Goal: Transaction & Acquisition: Purchase product/service

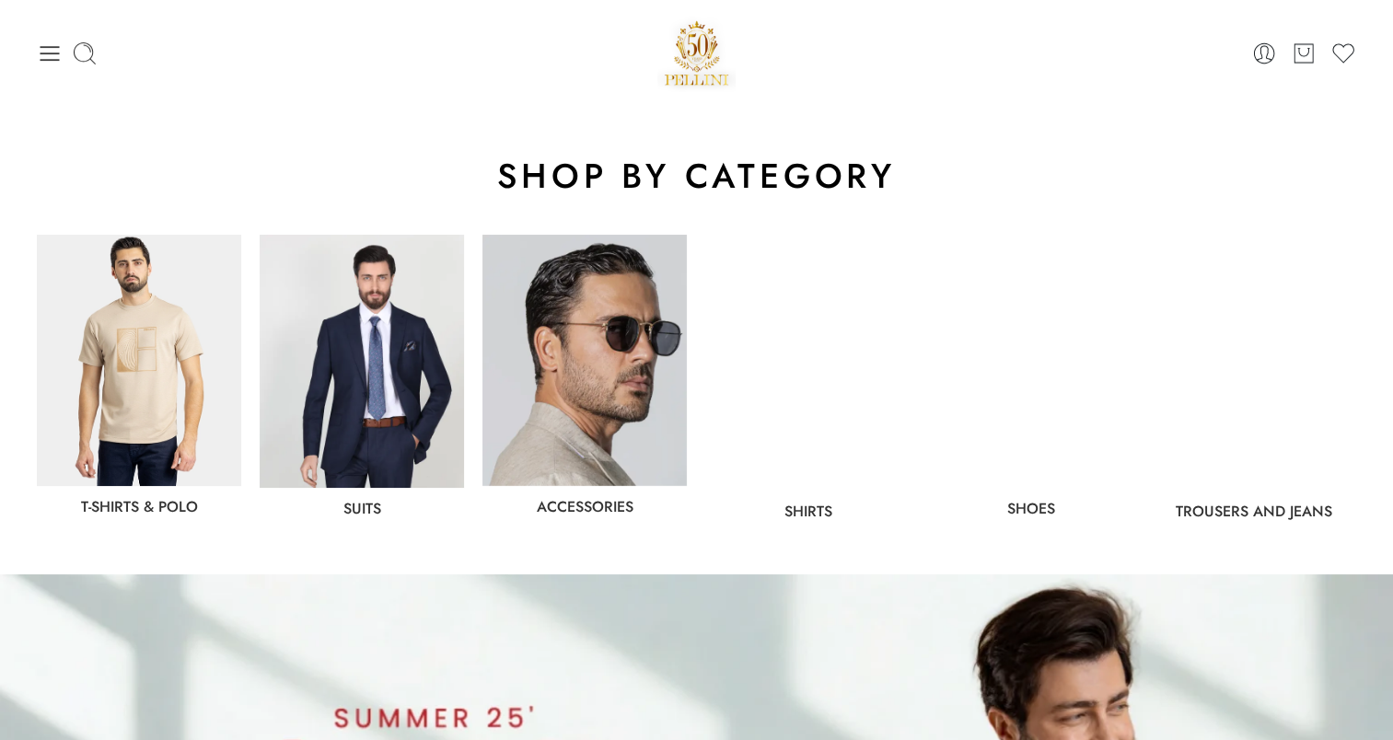
scroll to position [839, 0]
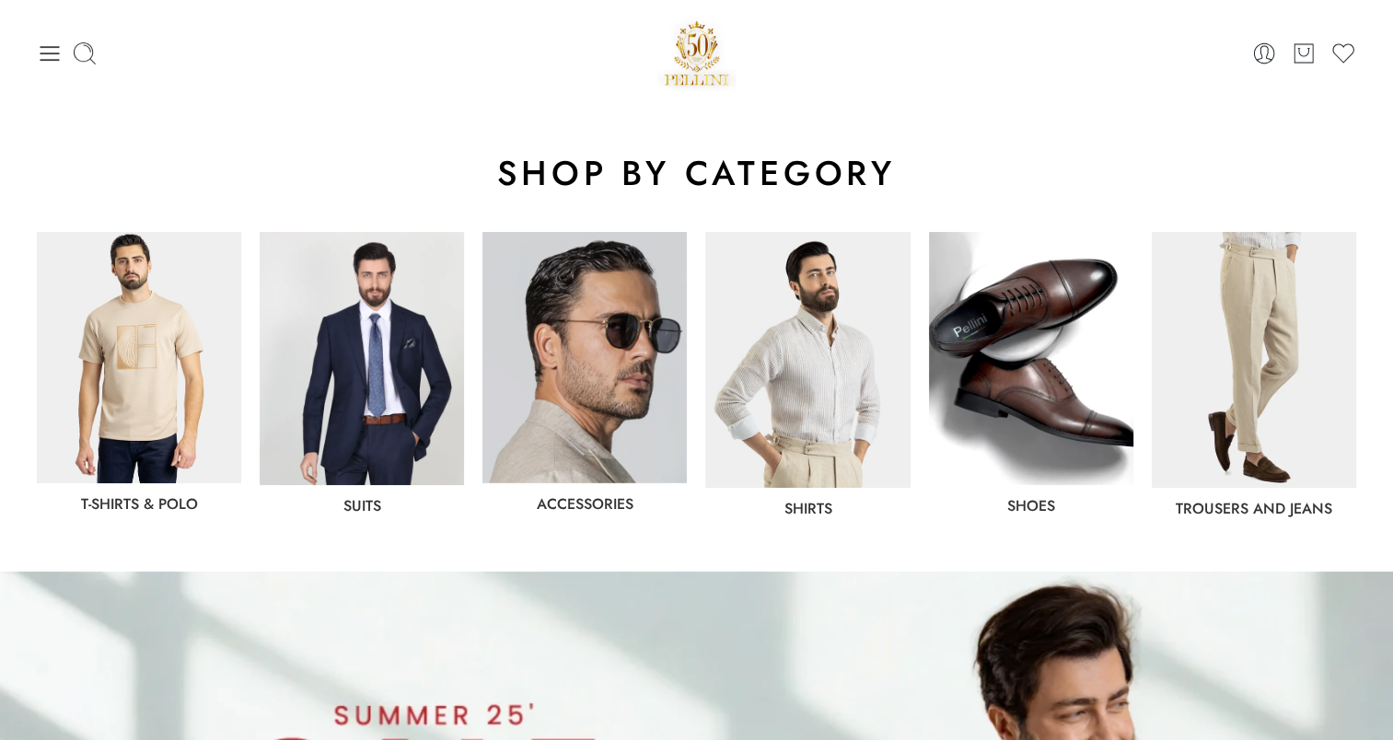
click at [405, 394] on img at bounding box center [362, 358] width 204 height 253
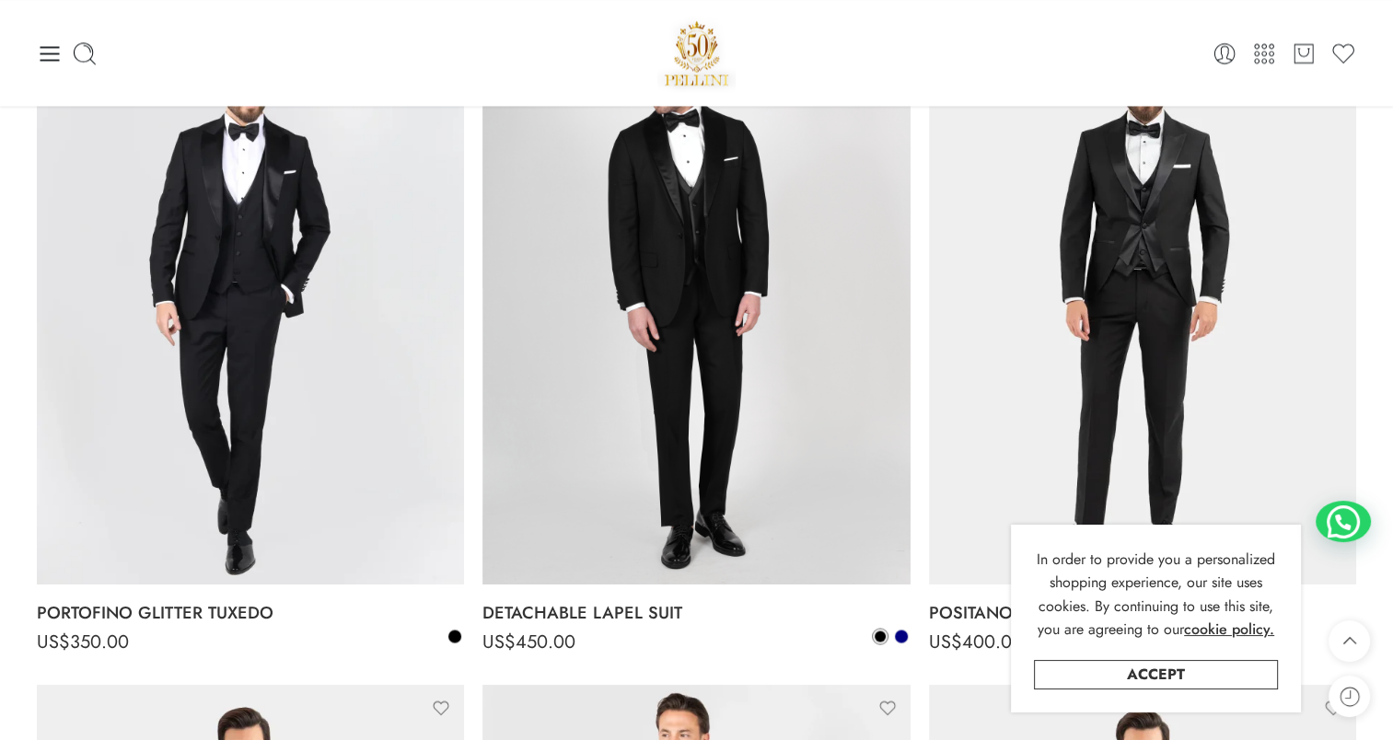
scroll to position [3036, 0]
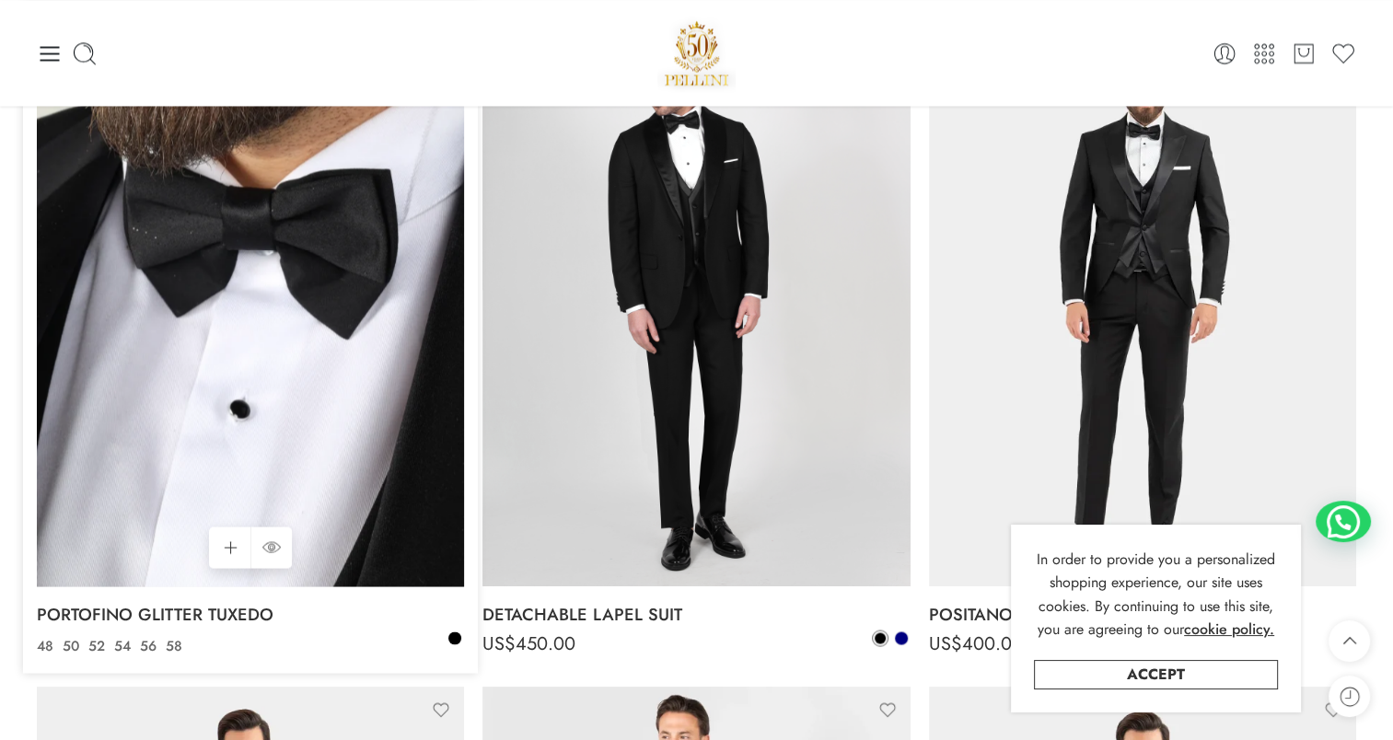
click at [241, 386] on img at bounding box center [250, 302] width 427 height 570
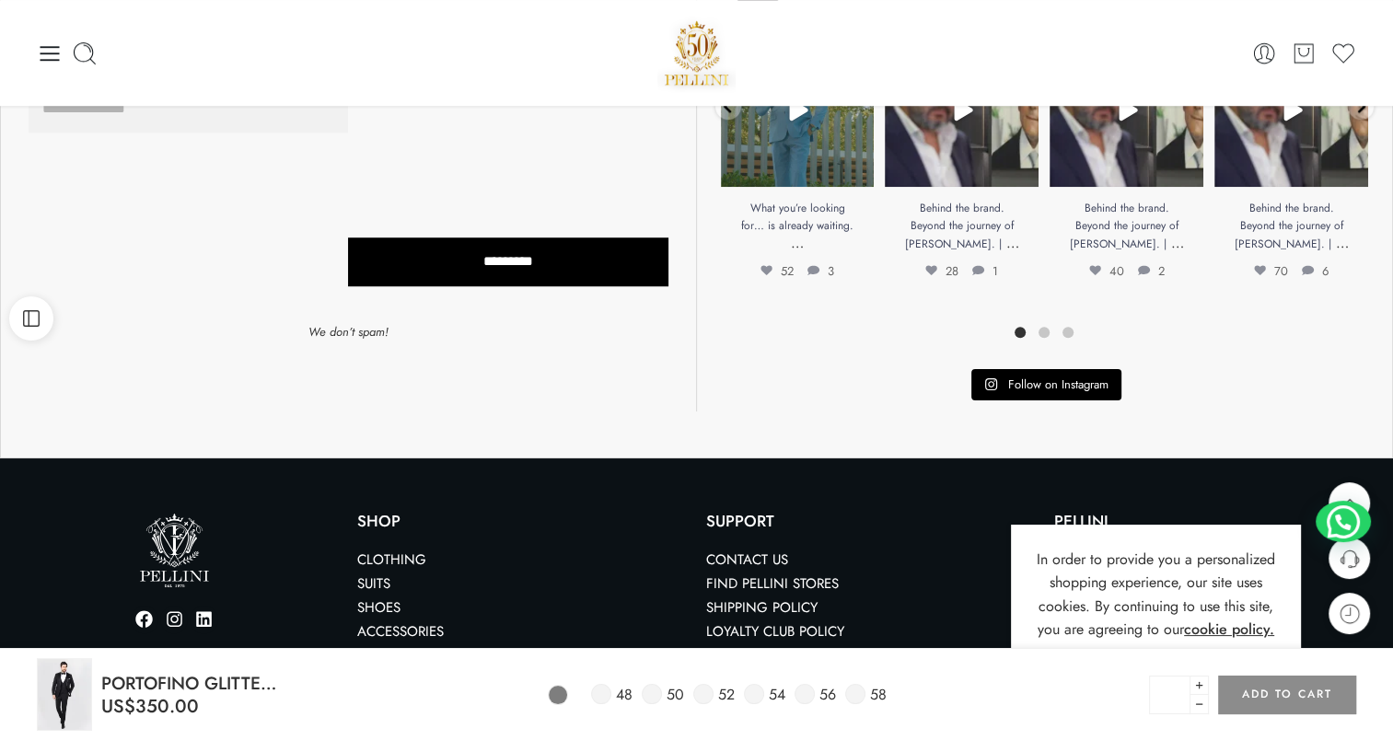
scroll to position [1292, 0]
